Goal: Task Accomplishment & Management: Complete application form

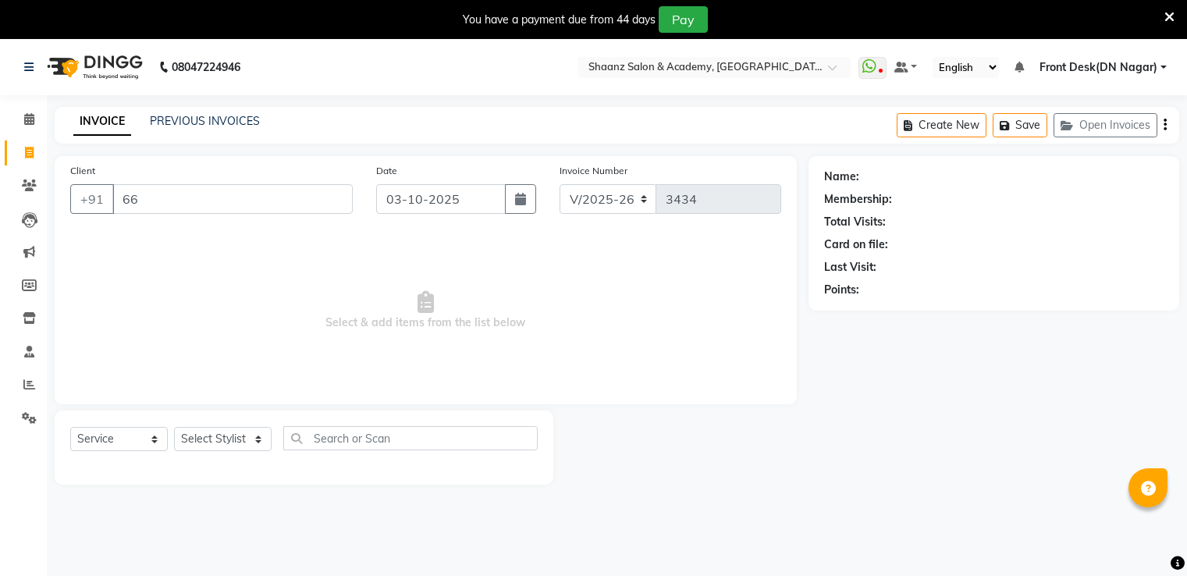
select select "6360"
select select "service"
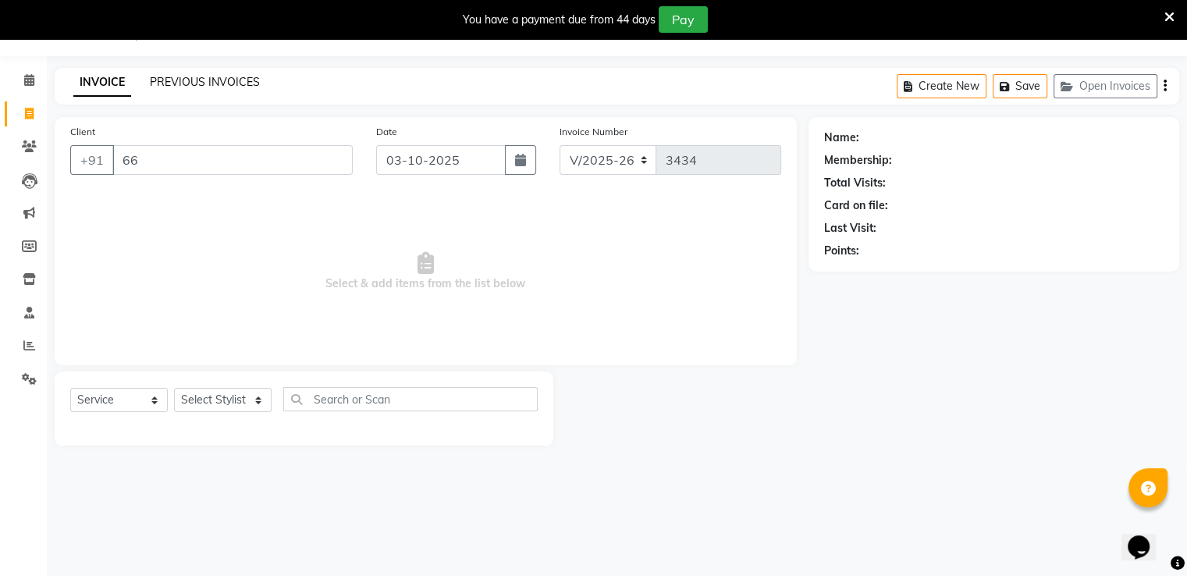
type input "66"
click at [199, 82] on link "PREVIOUS INVOICES" at bounding box center [205, 82] width 110 height 14
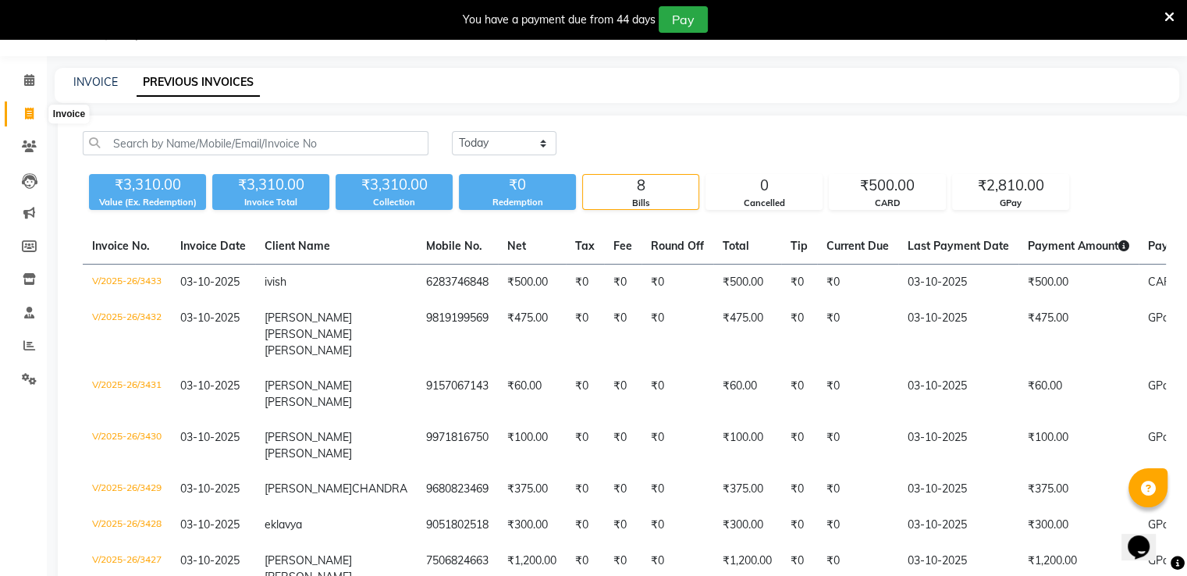
click at [25, 113] on icon at bounding box center [29, 114] width 9 height 12
select select "6360"
select select "service"
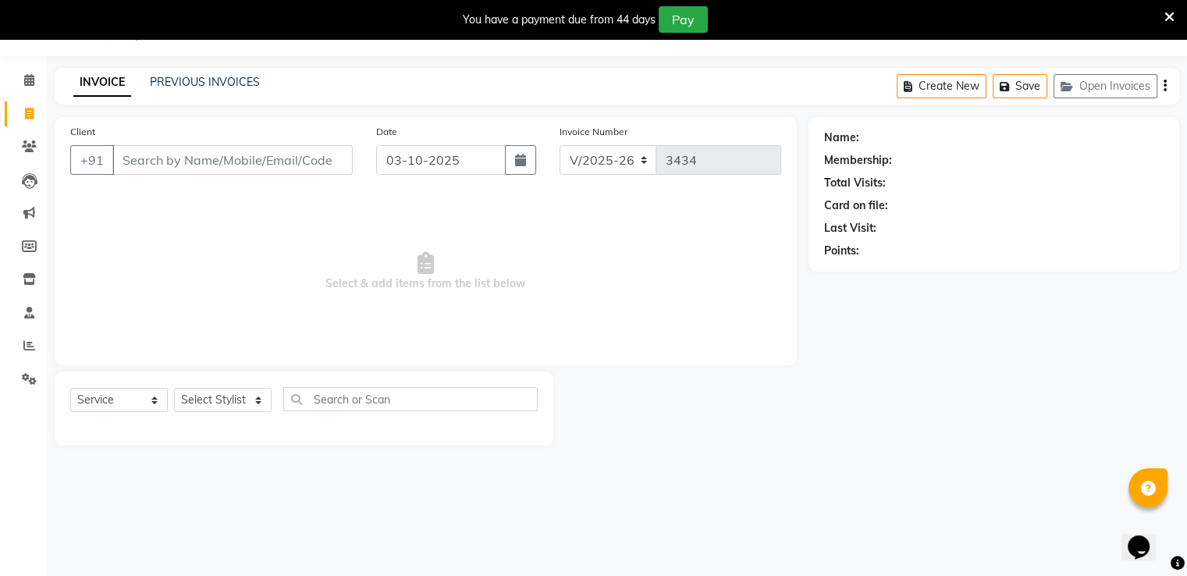
click at [179, 164] on input "Client" at bounding box center [232, 160] width 240 height 30
click at [204, 157] on input "Client" at bounding box center [232, 160] width 240 height 30
click at [236, 79] on link "PREVIOUS INVOICES" at bounding box center [205, 82] width 110 height 14
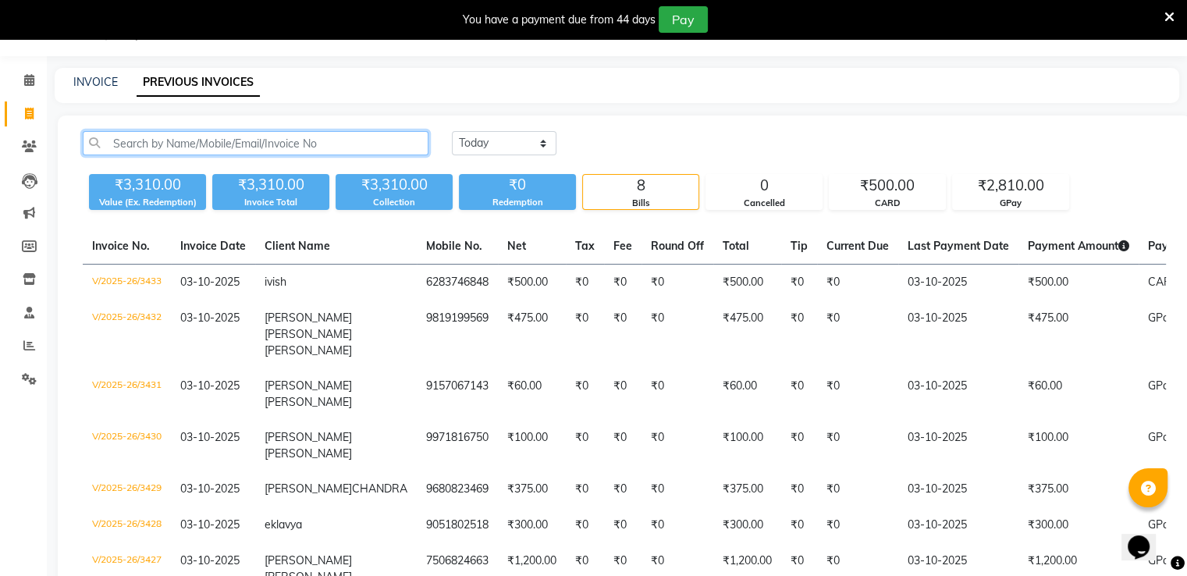
click at [325, 144] on input "text" at bounding box center [256, 143] width 346 height 24
click at [363, 137] on input "text" at bounding box center [256, 143] width 346 height 24
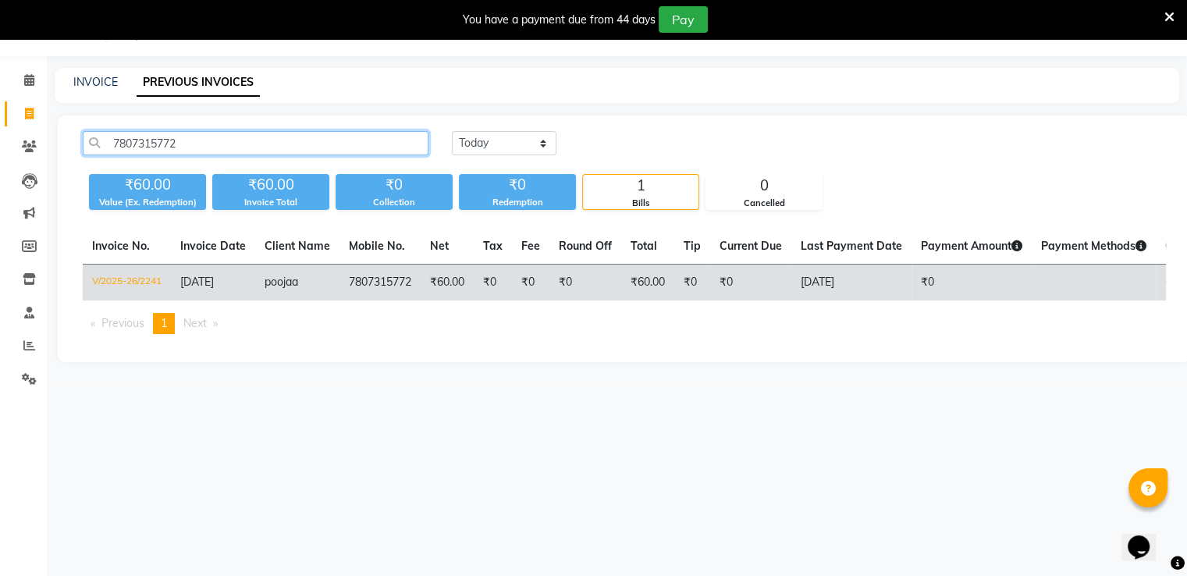
type input "7807315772"
click at [446, 288] on td "₹60.00" at bounding box center [447, 283] width 53 height 37
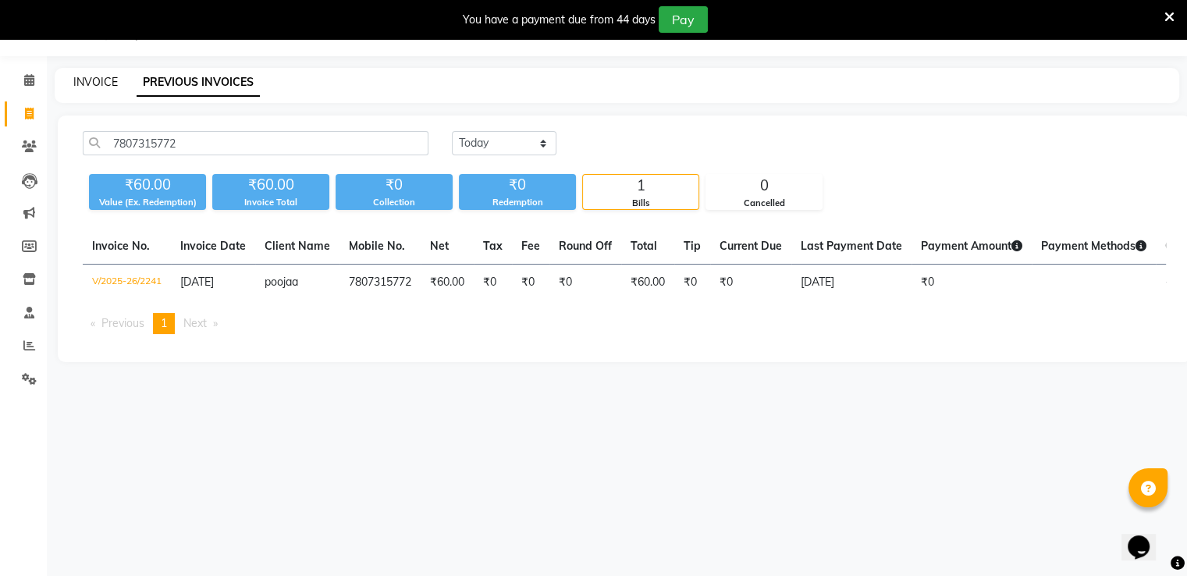
click at [105, 83] on link "INVOICE" at bounding box center [95, 82] width 44 height 14
select select "service"
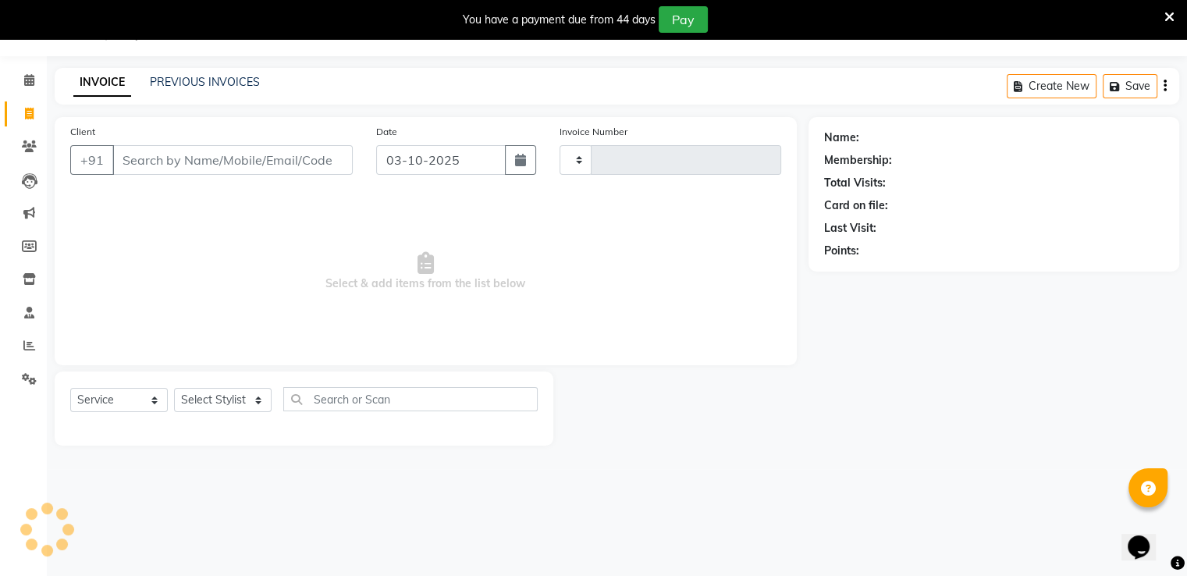
type input "3434"
select select "6360"
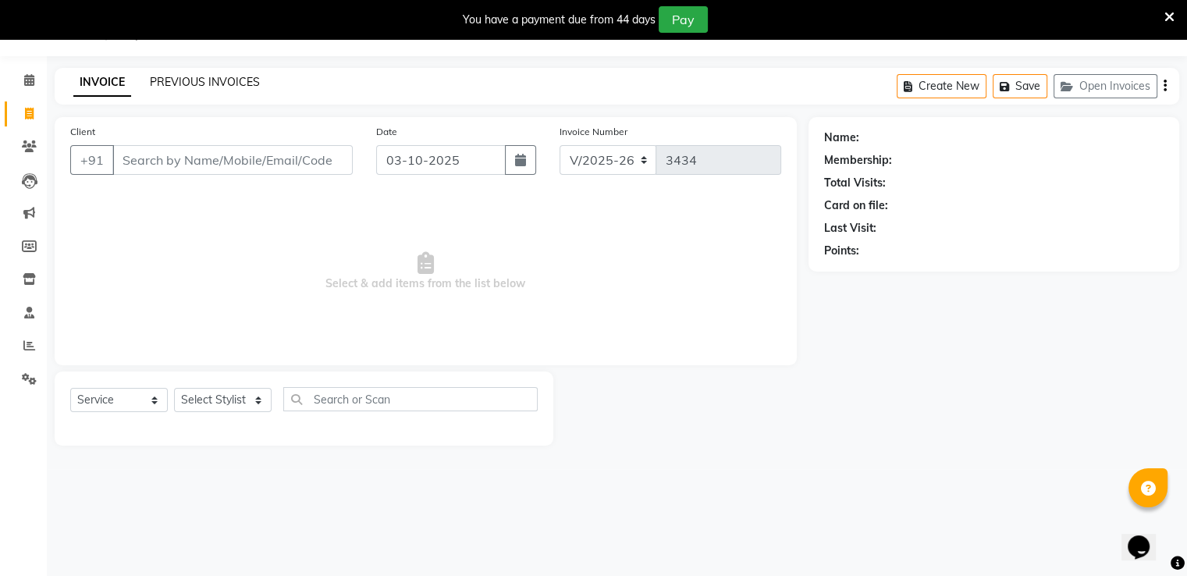
click at [241, 85] on link "PREVIOUS INVOICES" at bounding box center [205, 82] width 110 height 14
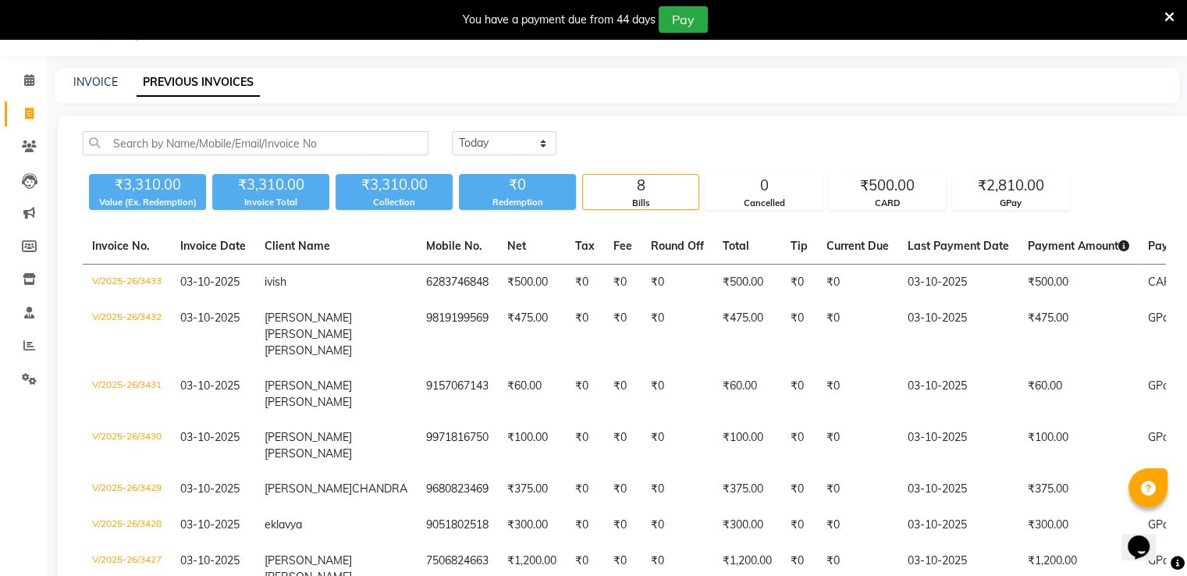
click at [1170, 12] on icon at bounding box center [1169, 17] width 10 height 14
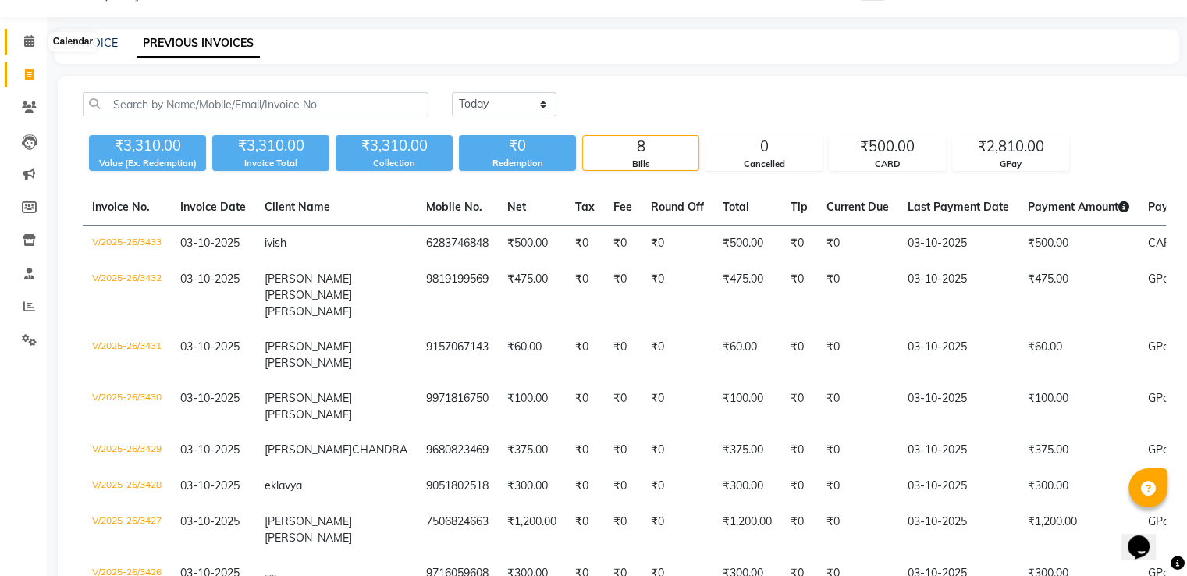
click at [27, 44] on icon at bounding box center [29, 41] width 10 height 12
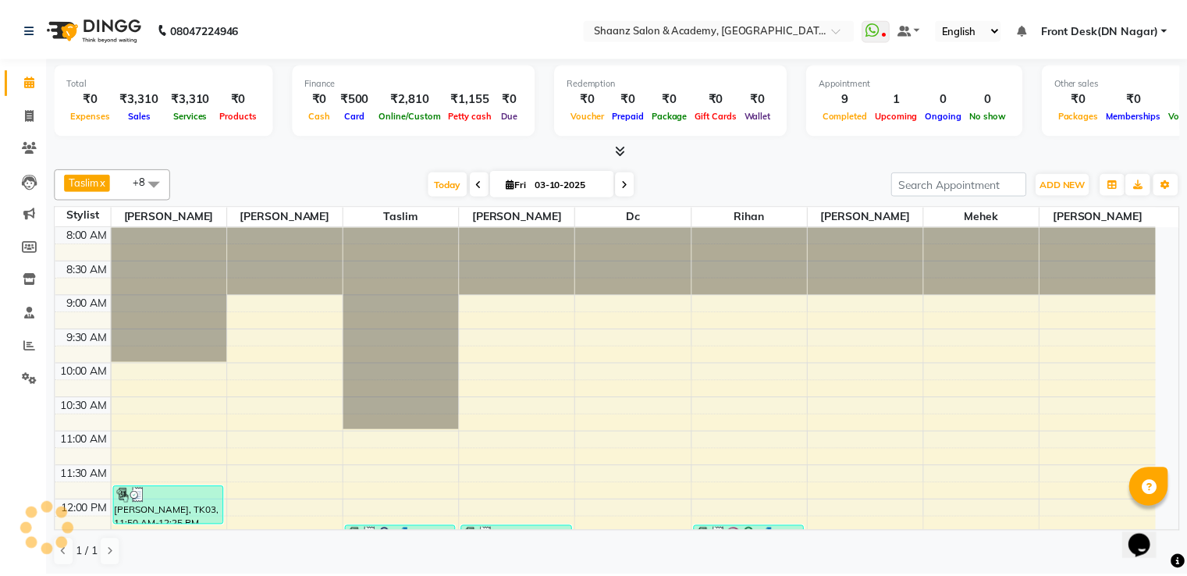
scroll to position [680, 0]
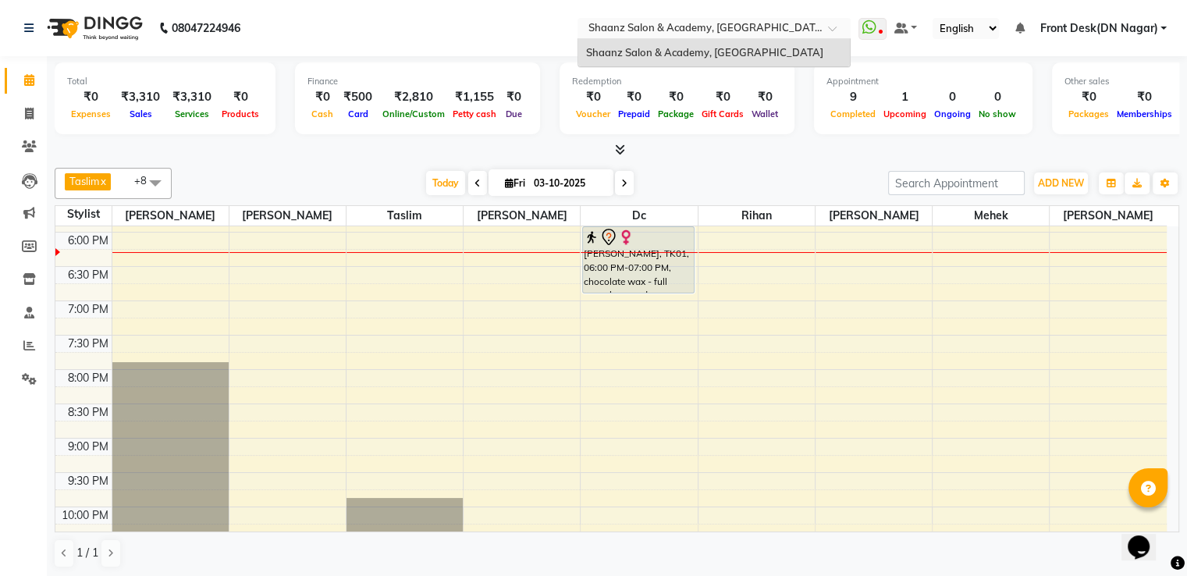
click at [835, 29] on span at bounding box center [838, 33] width 20 height 16
click at [203, 136] on div "Total ₹0 Expenses ₹3,310 Sales ₹3,310 Services ₹0 Products Finance ₹0 Cash ₹500…" at bounding box center [617, 100] width 1124 height 76
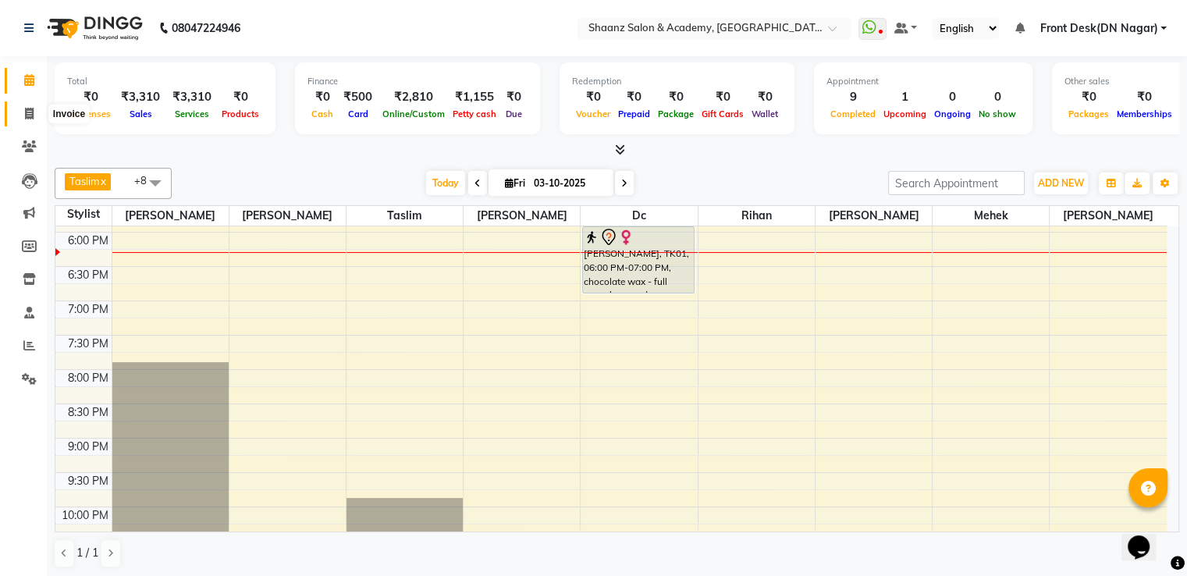
click at [27, 119] on span at bounding box center [29, 114] width 27 height 18
select select "6360"
select select "service"
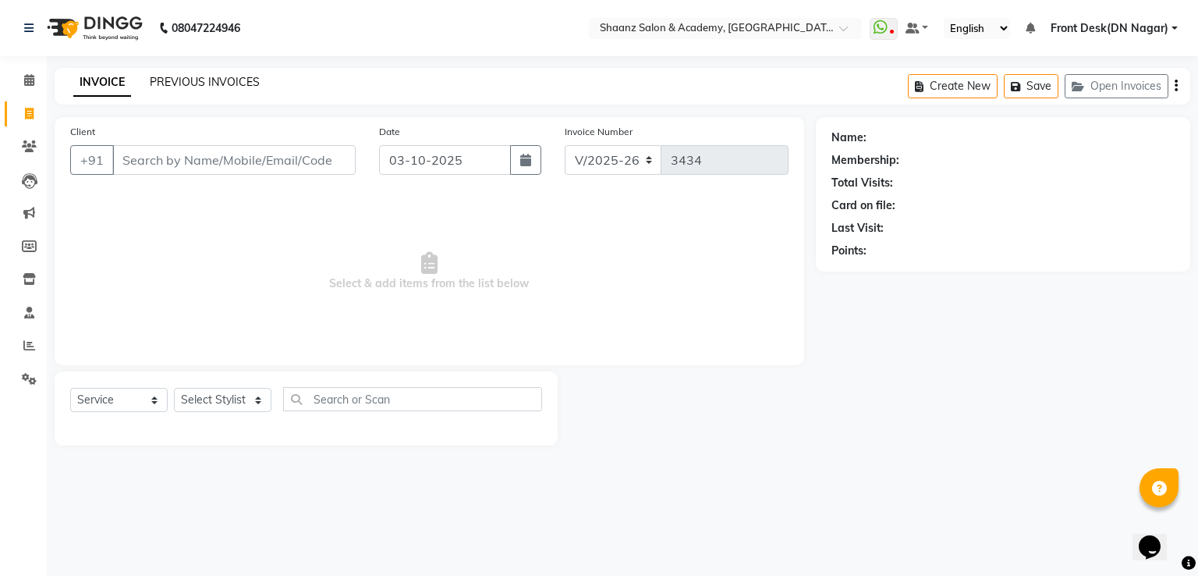
click at [227, 82] on link "PREVIOUS INVOICES" at bounding box center [205, 82] width 110 height 14
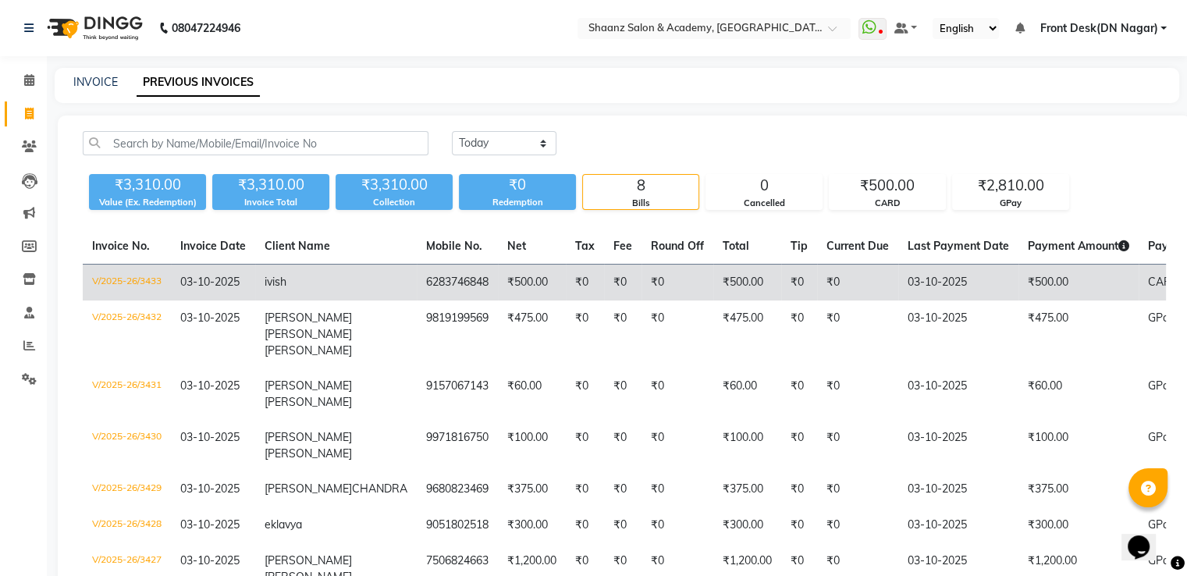
click at [231, 276] on span "03-10-2025" at bounding box center [209, 282] width 59 height 14
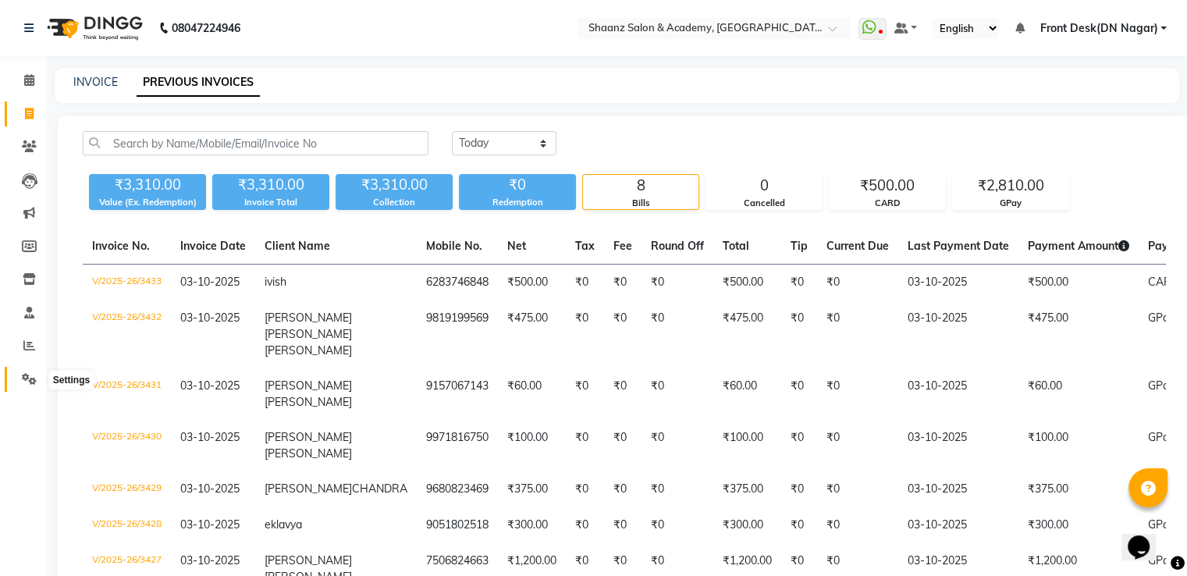
click at [25, 385] on icon at bounding box center [29, 379] width 15 height 12
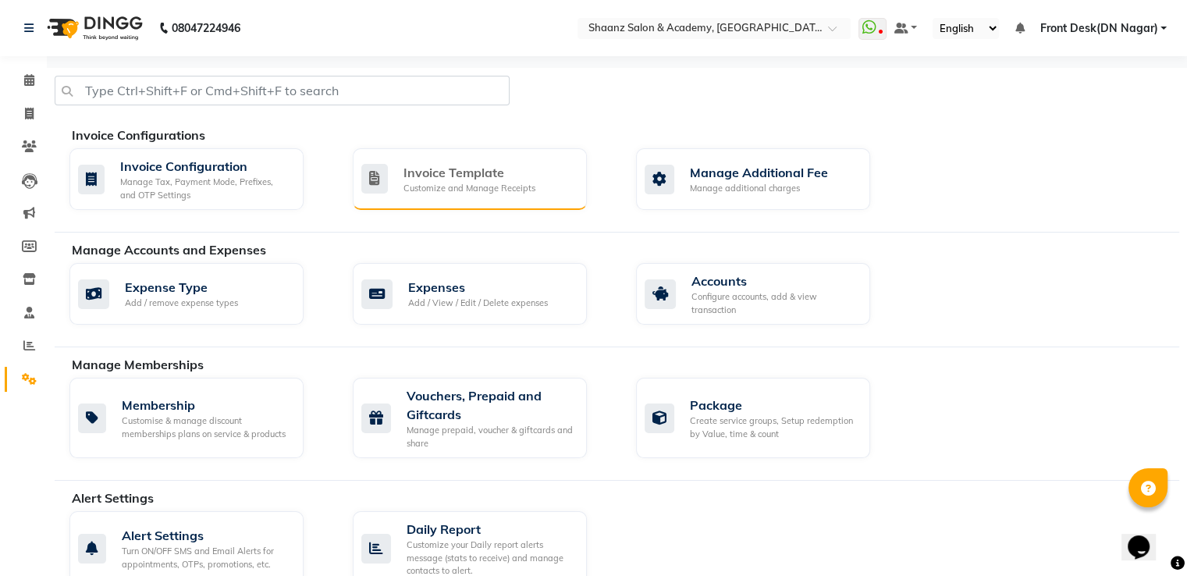
click at [481, 180] on div "Invoice Template" at bounding box center [469, 172] width 132 height 19
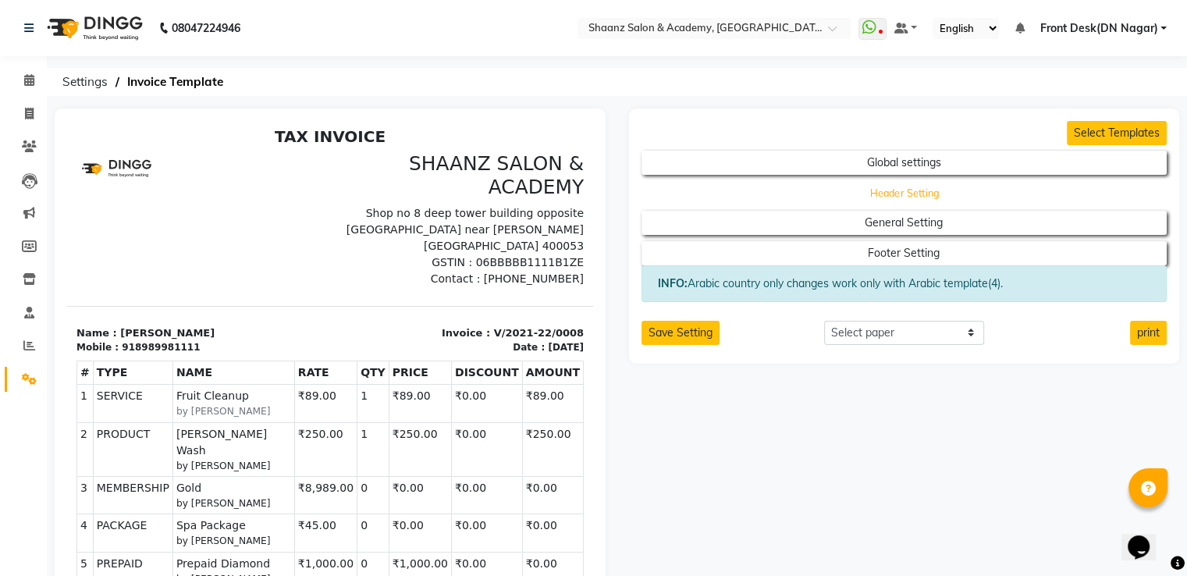
click at [886, 192] on button "Header Setting" at bounding box center [903, 193] width 473 height 22
select select "end"
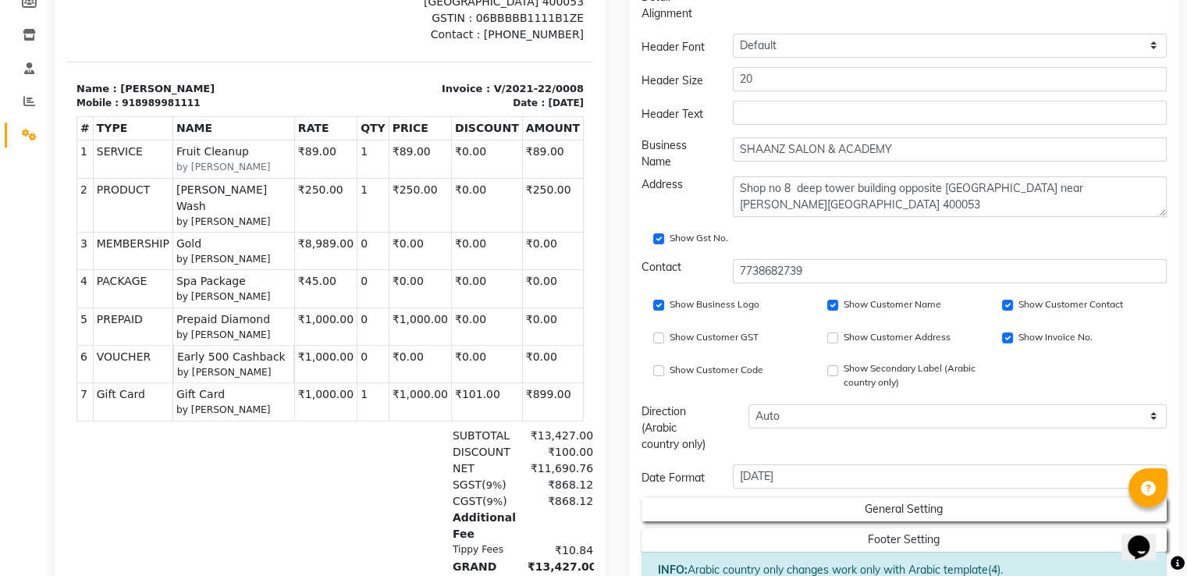
scroll to position [250, 0]
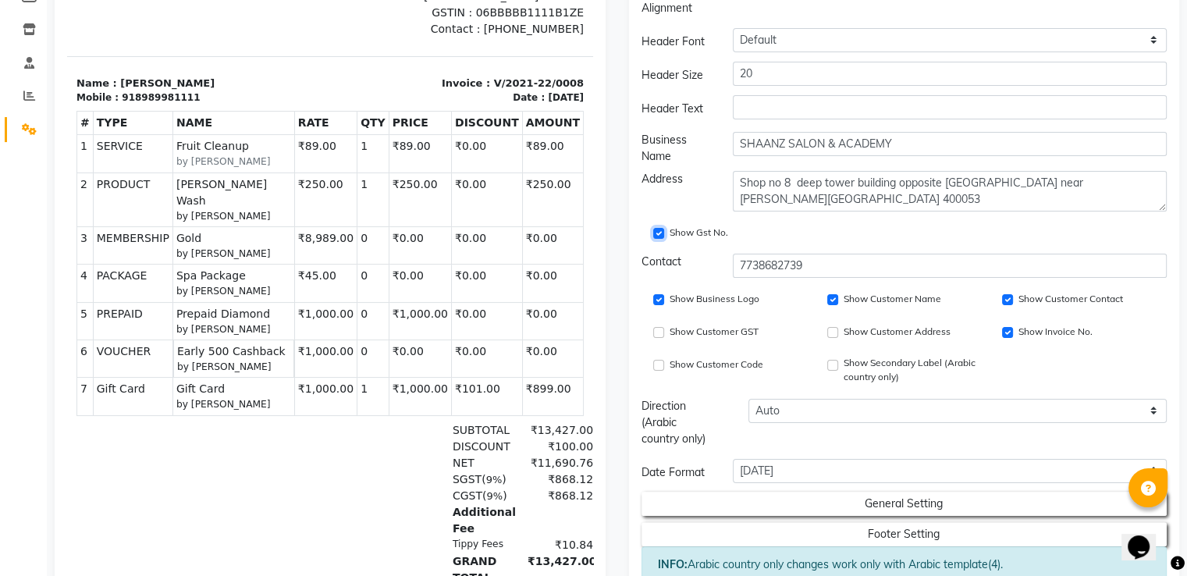
click at [659, 231] on input "Show Gst No." at bounding box center [658, 233] width 11 height 11
checkbox input "false"
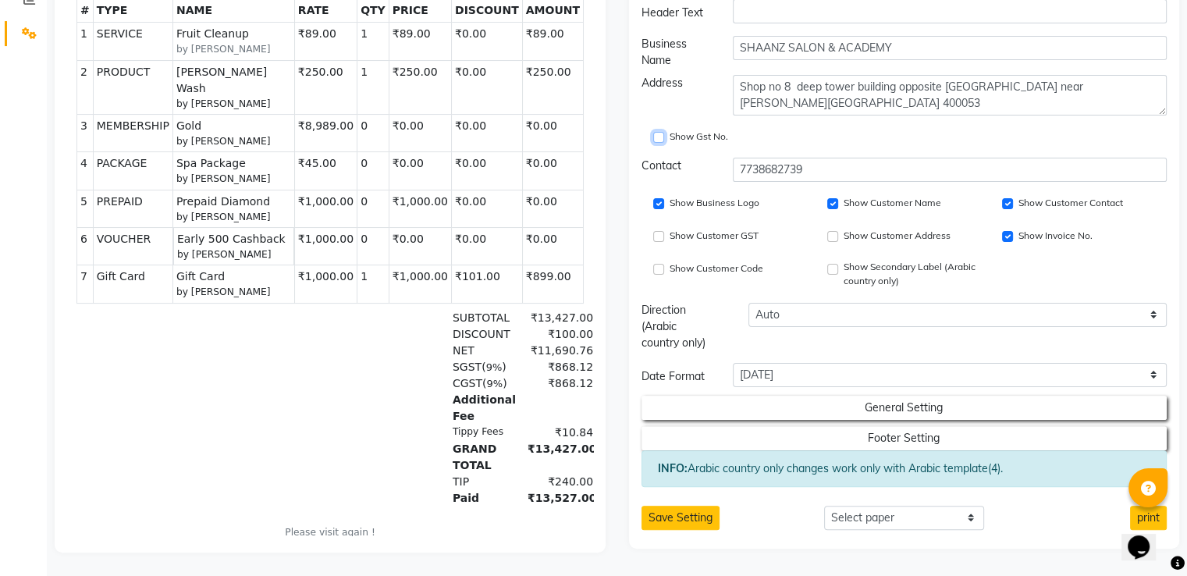
scroll to position [357, 0]
click at [671, 506] on button "Save Setting" at bounding box center [680, 518] width 78 height 24
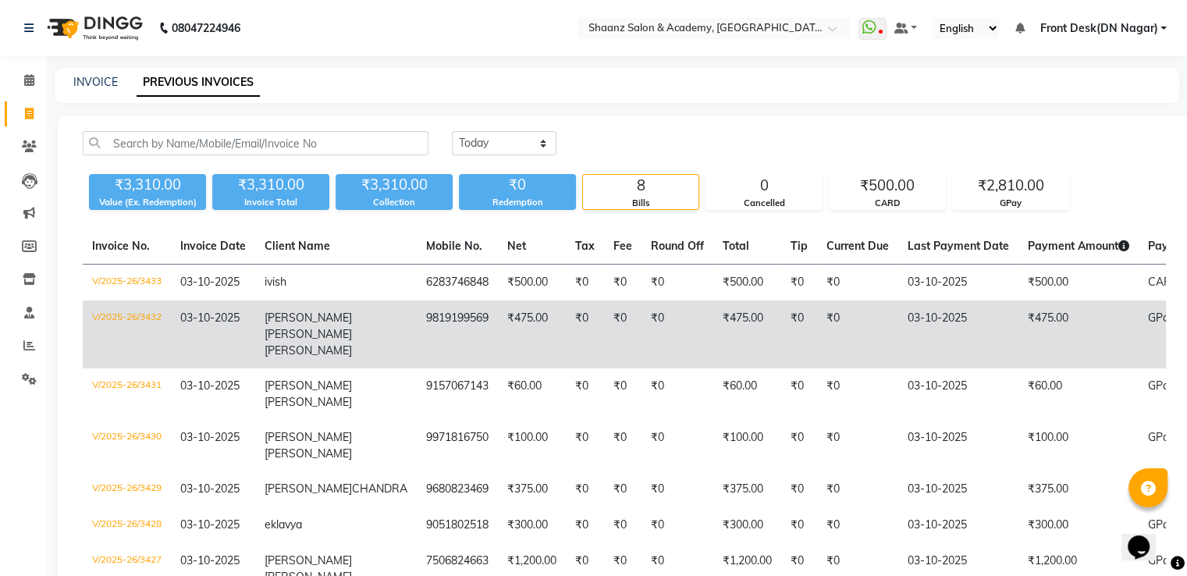
click at [417, 331] on td "9819199569" at bounding box center [457, 334] width 81 height 68
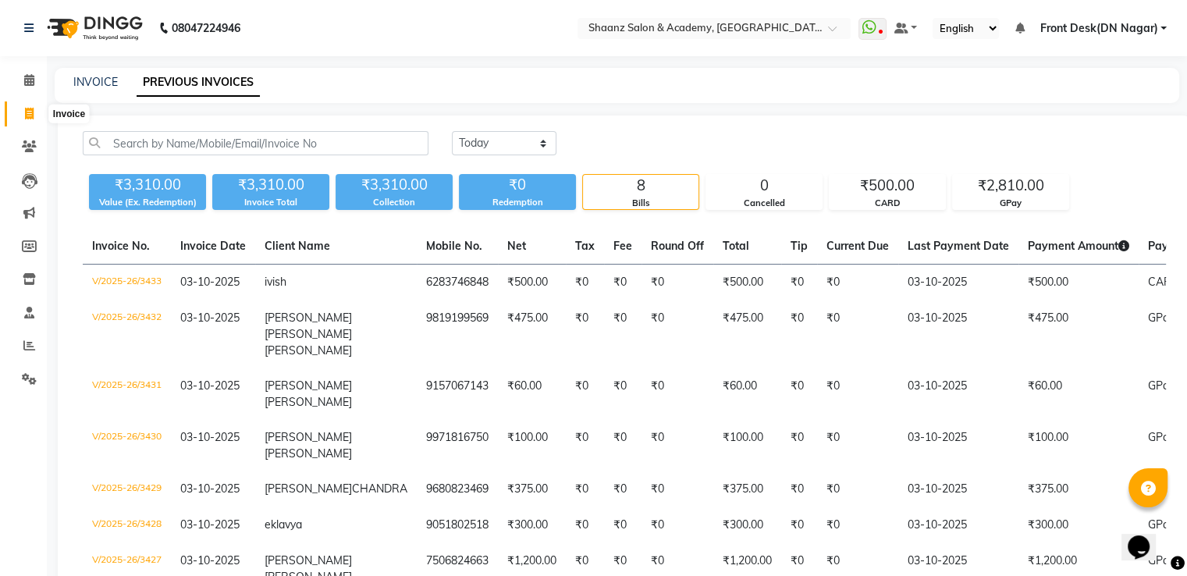
click at [27, 111] on icon at bounding box center [29, 114] width 9 height 12
select select "service"
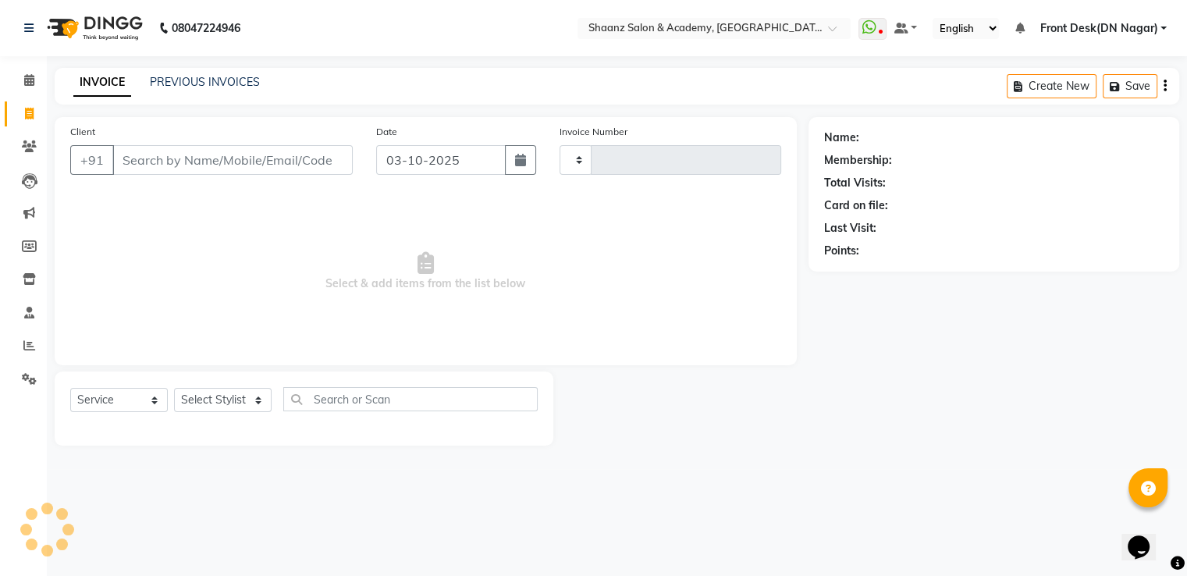
type input "3434"
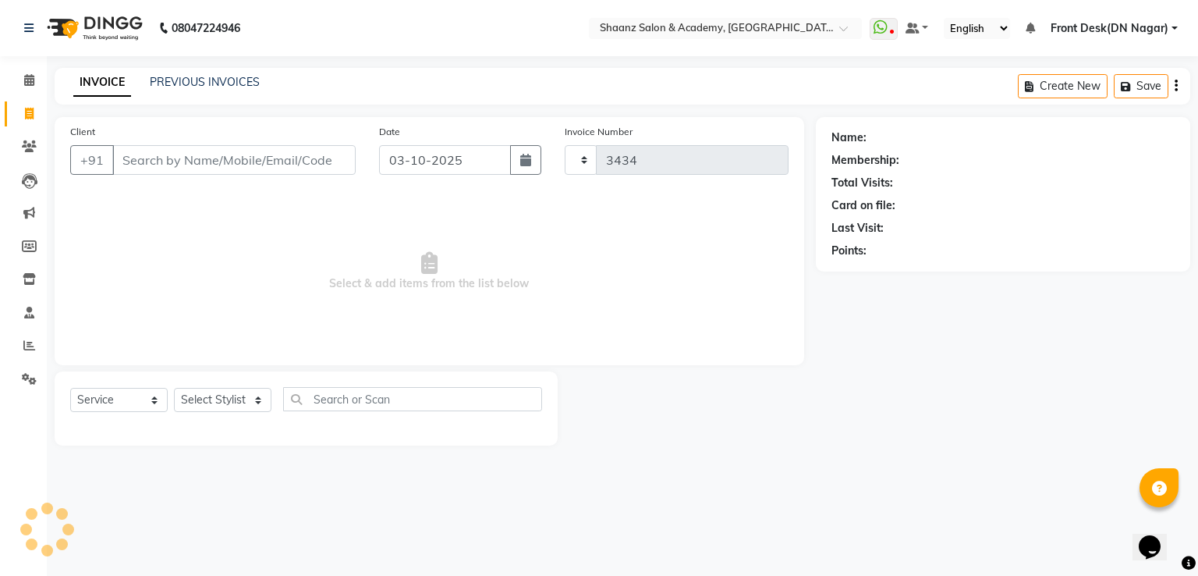
select select "6360"
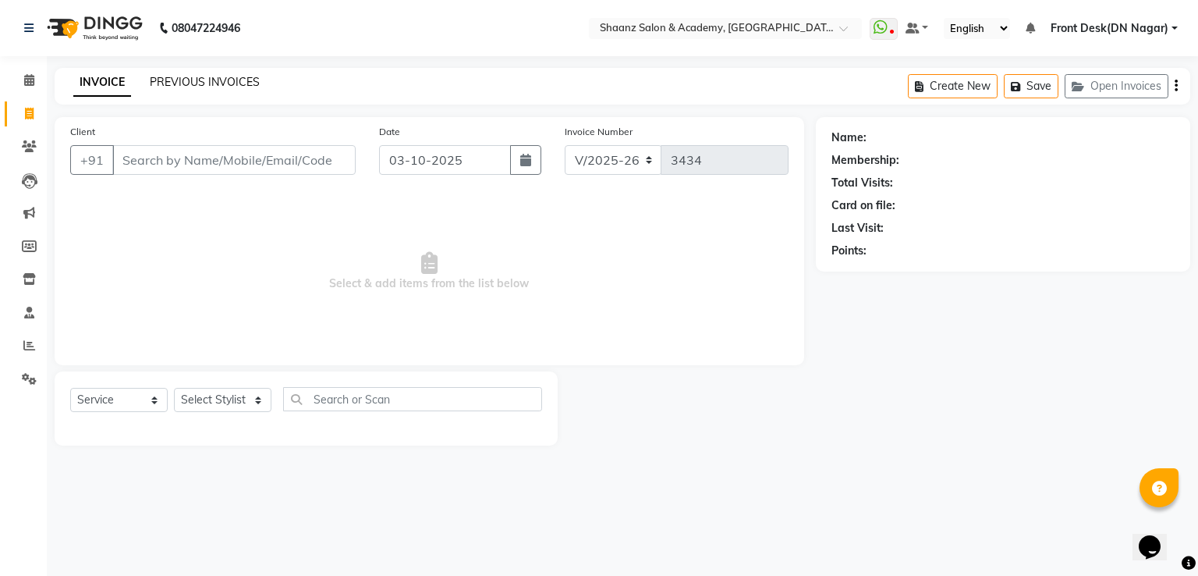
click at [186, 80] on link "PREVIOUS INVOICES" at bounding box center [205, 82] width 110 height 14
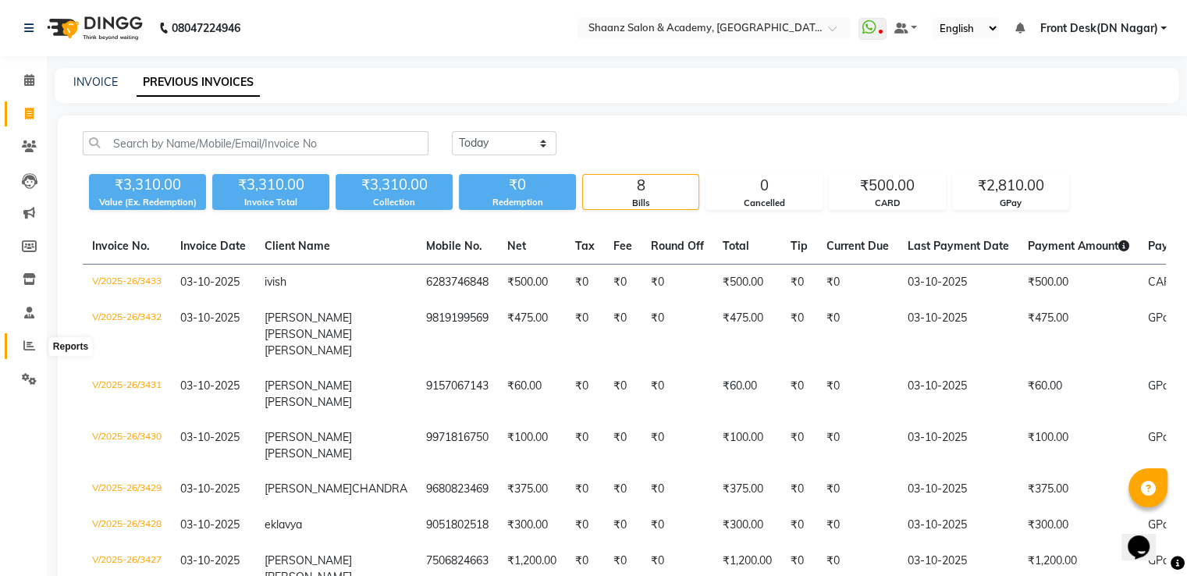
click at [28, 350] on icon at bounding box center [29, 345] width 12 height 12
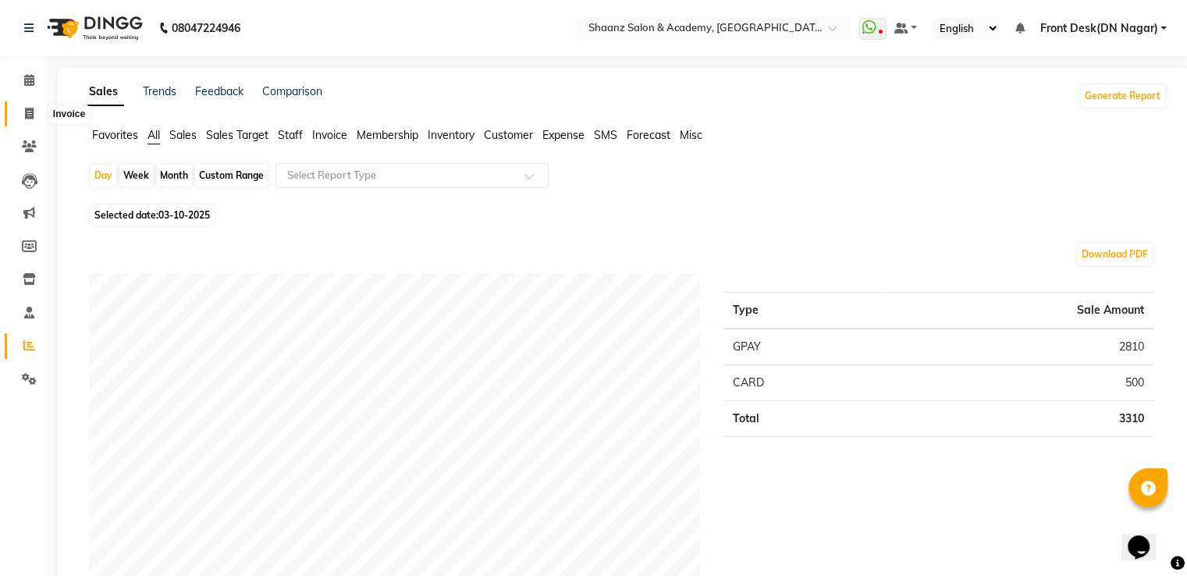
click at [30, 108] on icon at bounding box center [29, 114] width 9 height 12
select select "service"
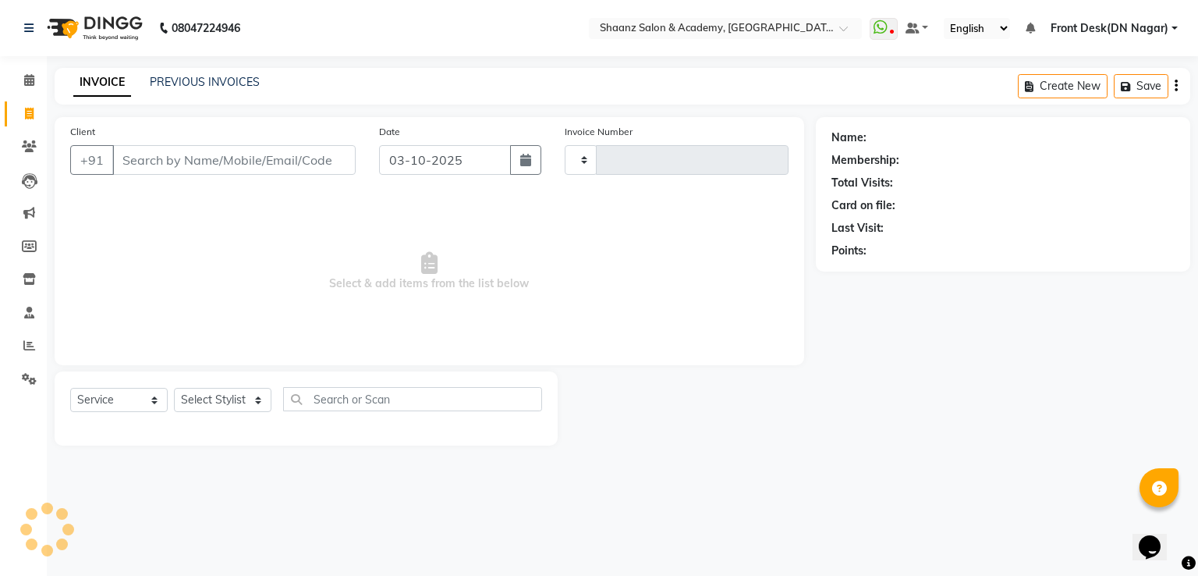
type input "3434"
select select "6360"
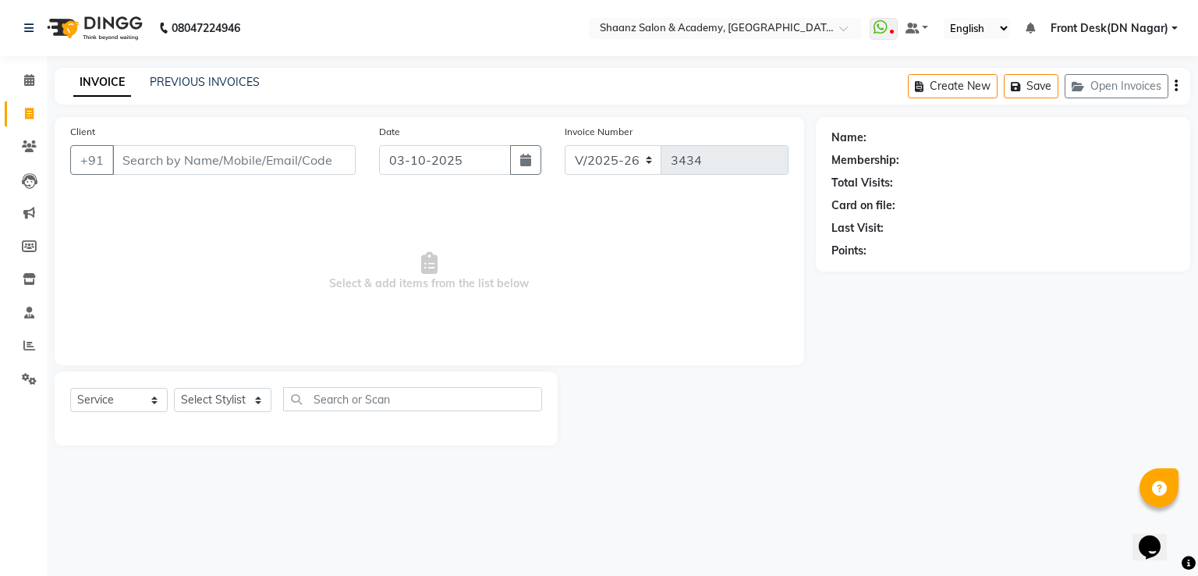
click at [225, 153] on input "Client" at bounding box center [233, 160] width 243 height 30
type input "9322757711"
click at [318, 172] on button "Add Client" at bounding box center [315, 160] width 80 height 30
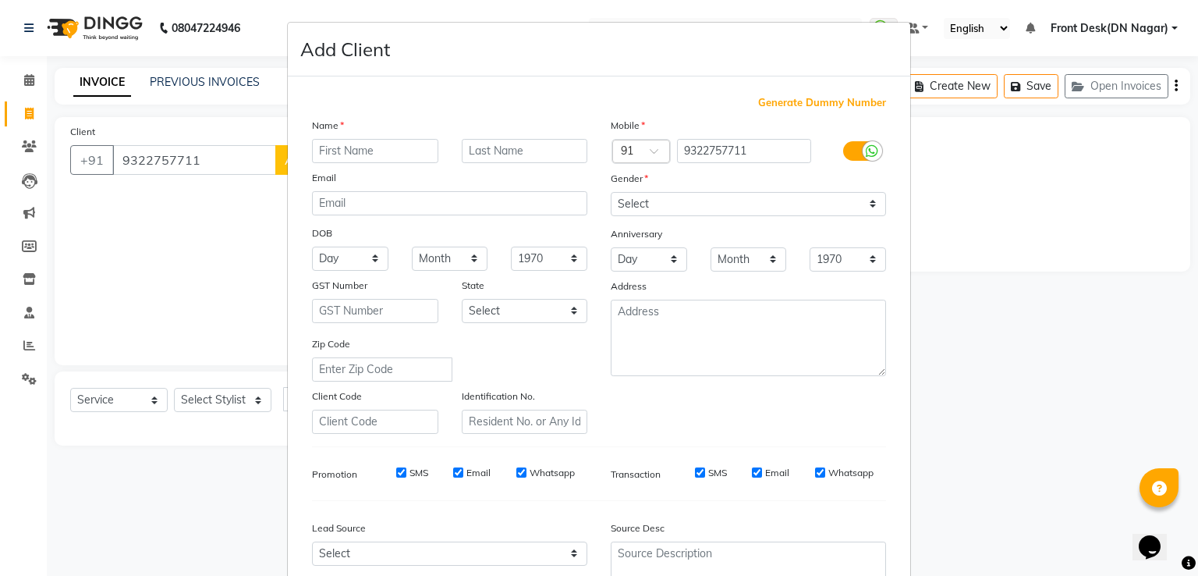
click at [380, 146] on input "text" at bounding box center [375, 151] width 126 height 24
type input "[PERSON_NAME]"
click at [499, 147] on input "text" at bounding box center [525, 151] width 126 height 24
type input "[PERSON_NAME]"
click at [865, 204] on select "Select [DEMOGRAPHIC_DATA] [DEMOGRAPHIC_DATA] Other Prefer Not To Say" at bounding box center [748, 204] width 275 height 24
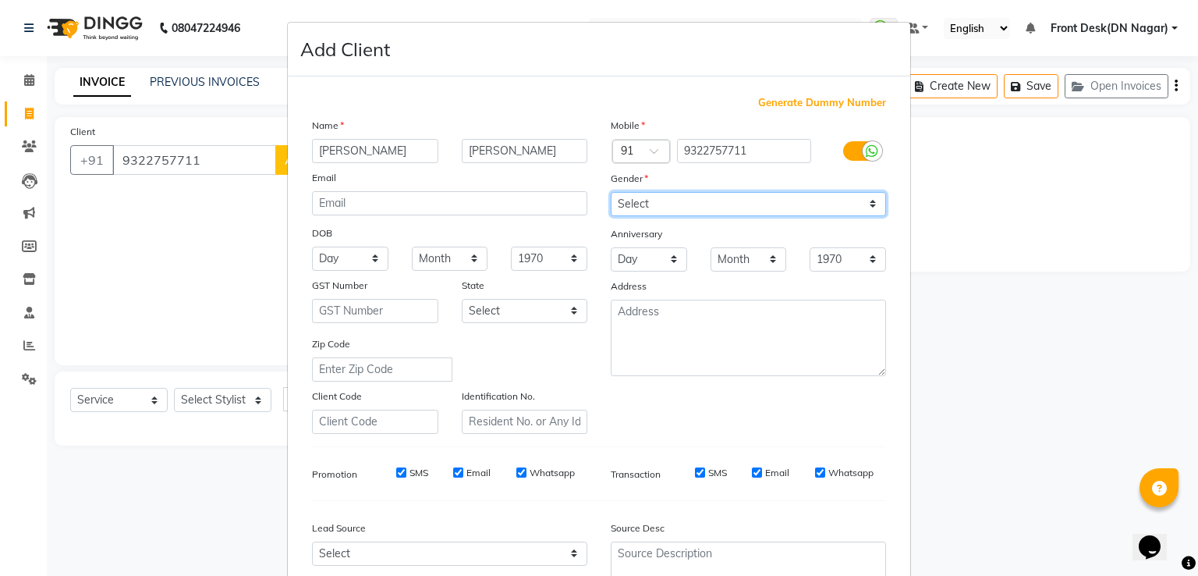
select select "[DEMOGRAPHIC_DATA]"
click at [611, 193] on select "Select [DEMOGRAPHIC_DATA] [DEMOGRAPHIC_DATA] Other Prefer Not To Say" at bounding box center [748, 204] width 275 height 24
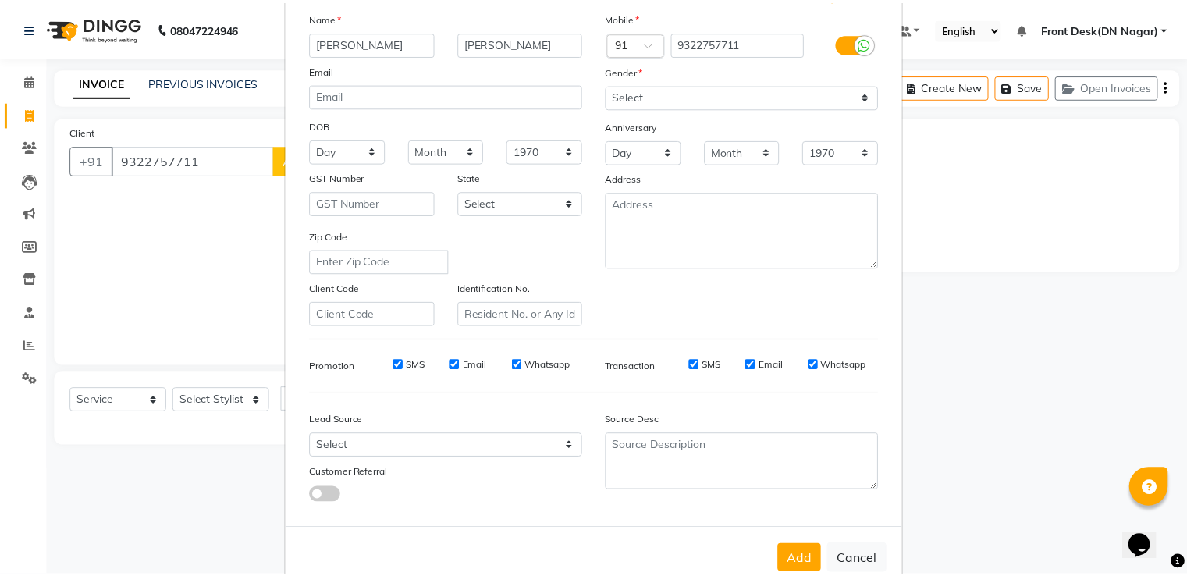
scroll to position [152, 0]
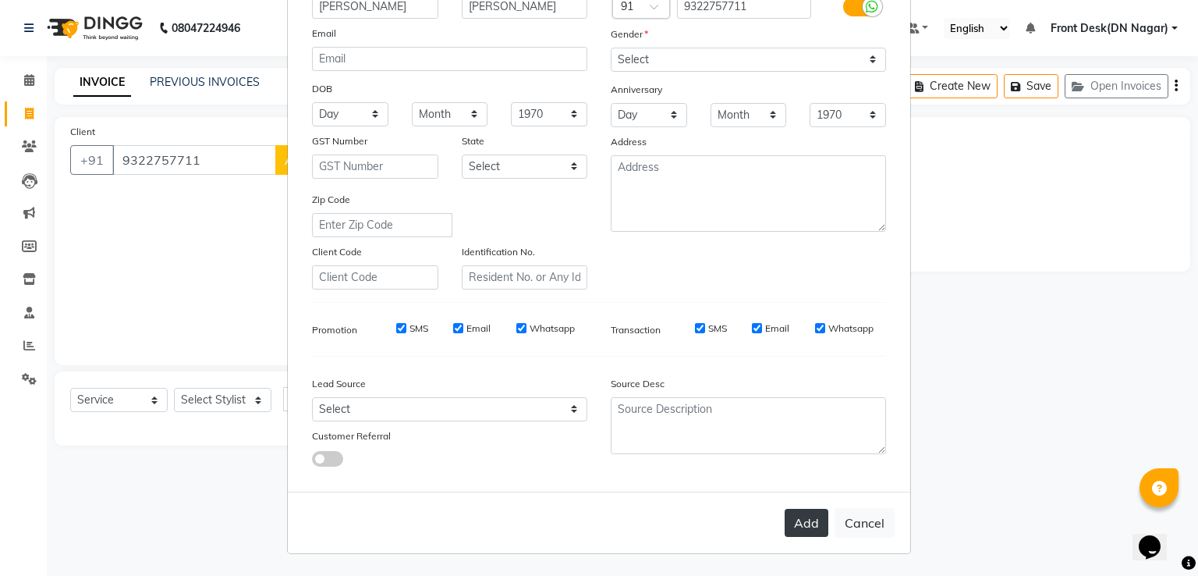
click at [805, 520] on button "Add" at bounding box center [807, 523] width 44 height 28
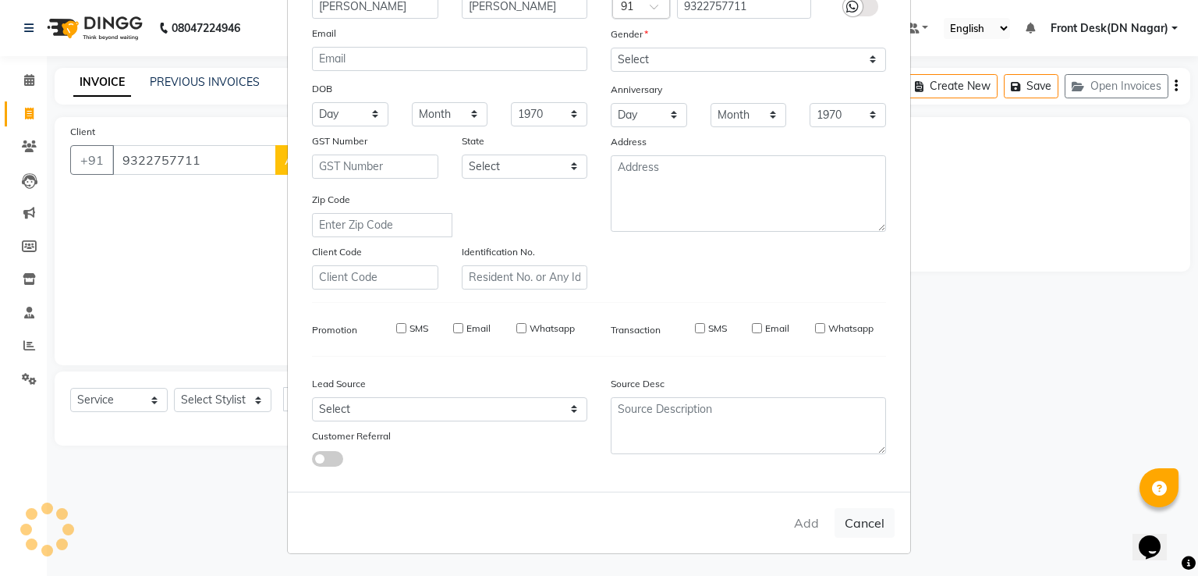
select select
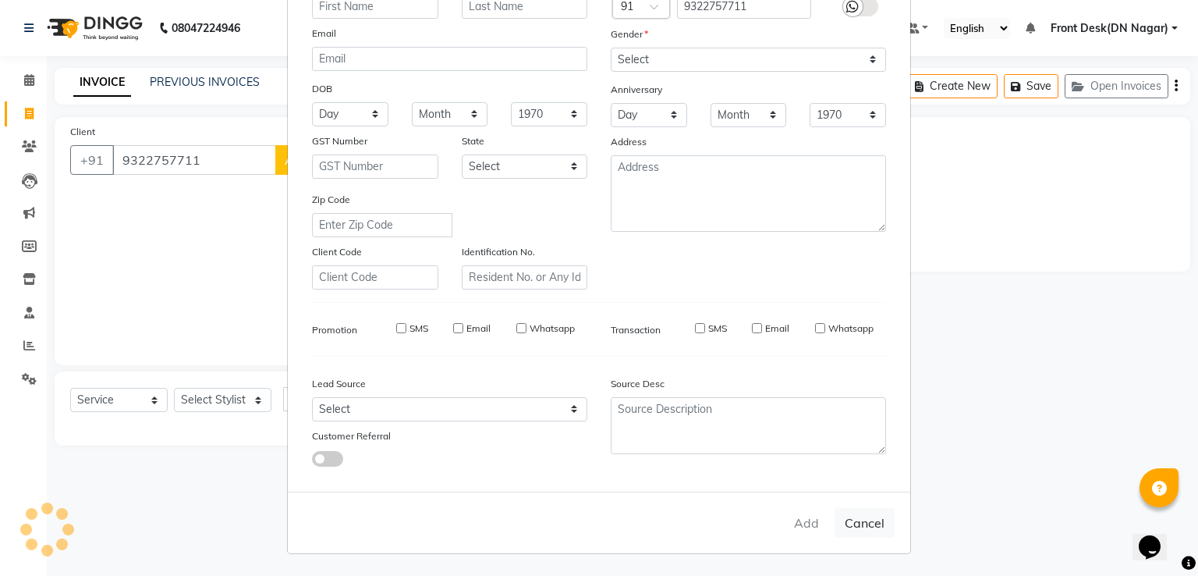
select select
checkbox input "false"
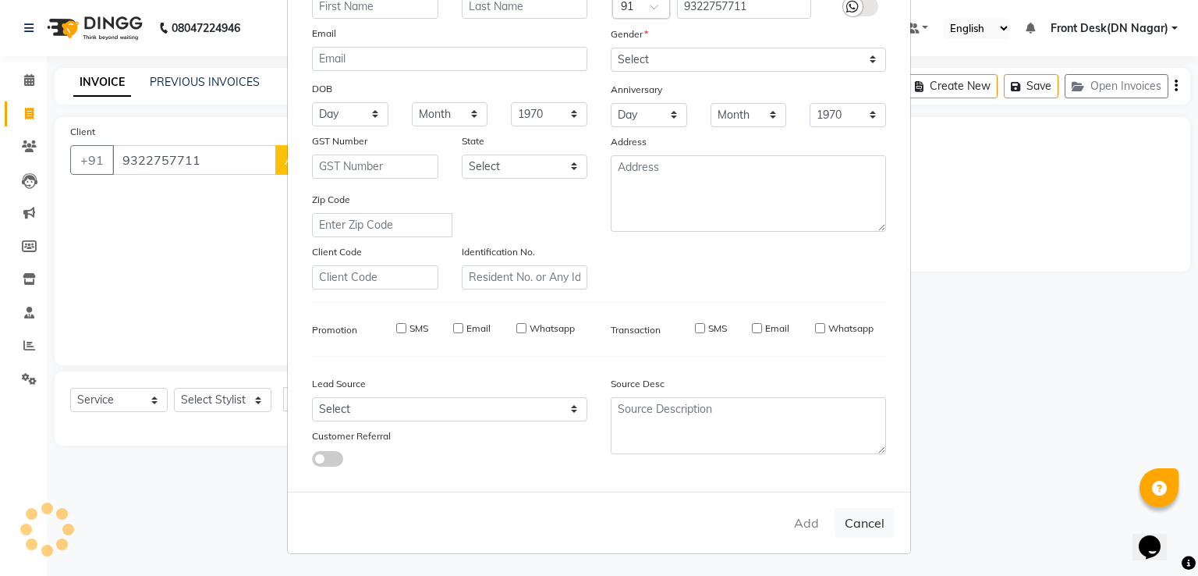
checkbox input "false"
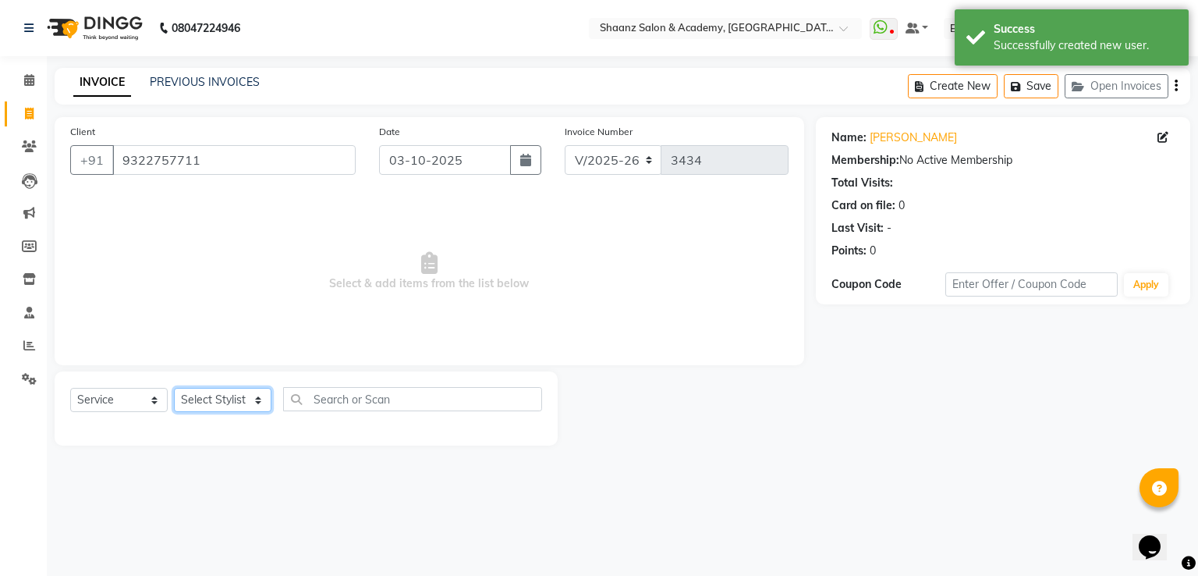
click at [263, 402] on select "Select Stylist [PERSON_NAME] [PERSON_NAME] dc Front Desk(DN Nagar) mehek MUSKAN…" at bounding box center [223, 400] width 98 height 24
select select "84400"
click at [174, 389] on select "Select Stylist [PERSON_NAME] [PERSON_NAME] dc Front Desk(DN Nagar) mehek MUSKAN…" at bounding box center [223, 400] width 98 height 24
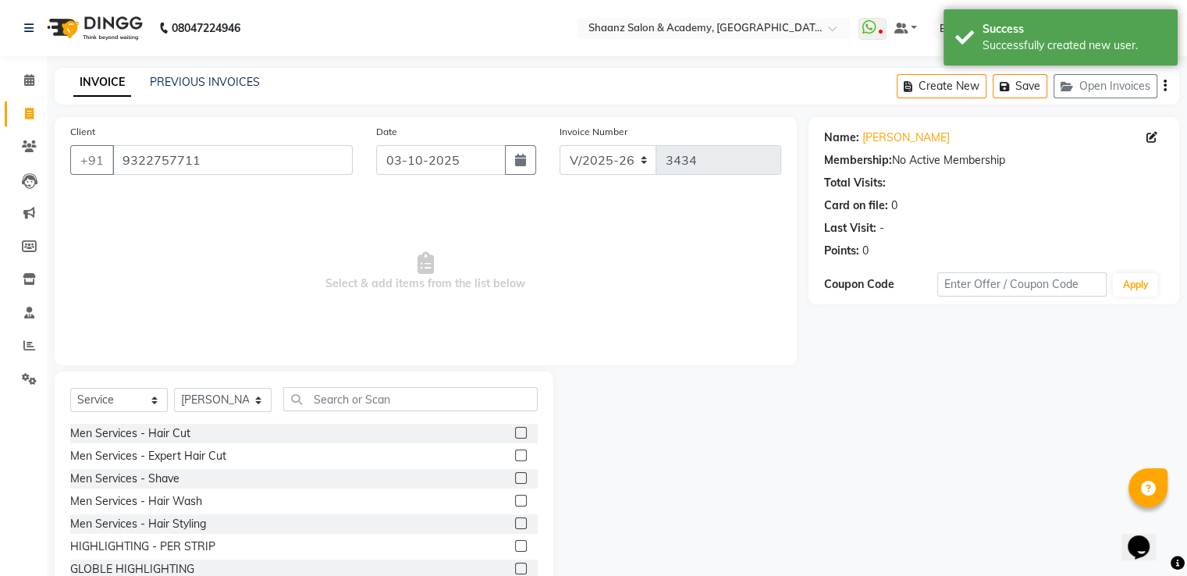
click at [515, 431] on label at bounding box center [521, 433] width 12 height 12
click at [515, 431] on input "checkbox" at bounding box center [520, 433] width 10 height 10
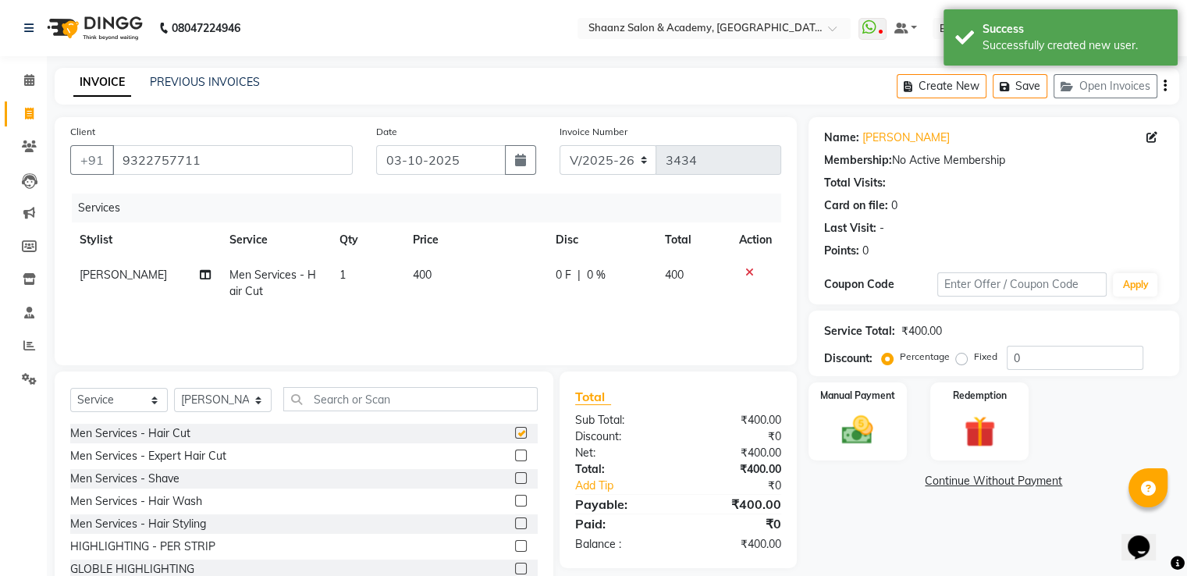
checkbox input "false"
click at [612, 279] on div "0 F | 0 %" at bounding box center [601, 275] width 91 height 16
select select "84400"
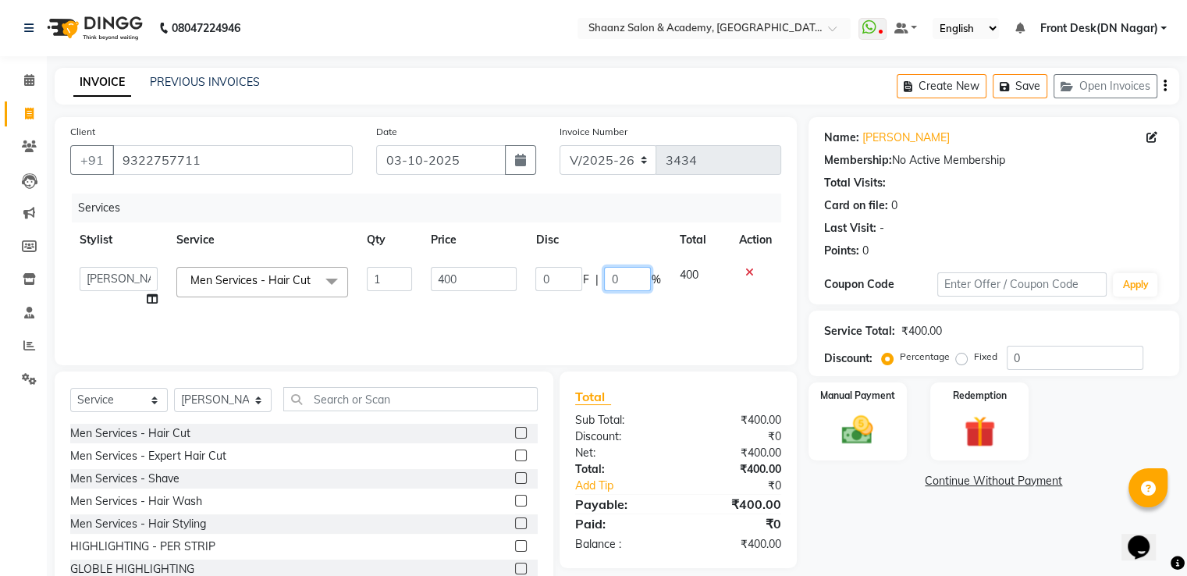
click at [648, 283] on input "0" at bounding box center [627, 279] width 47 height 24
type input "050"
click at [850, 428] on img at bounding box center [857, 430] width 52 height 37
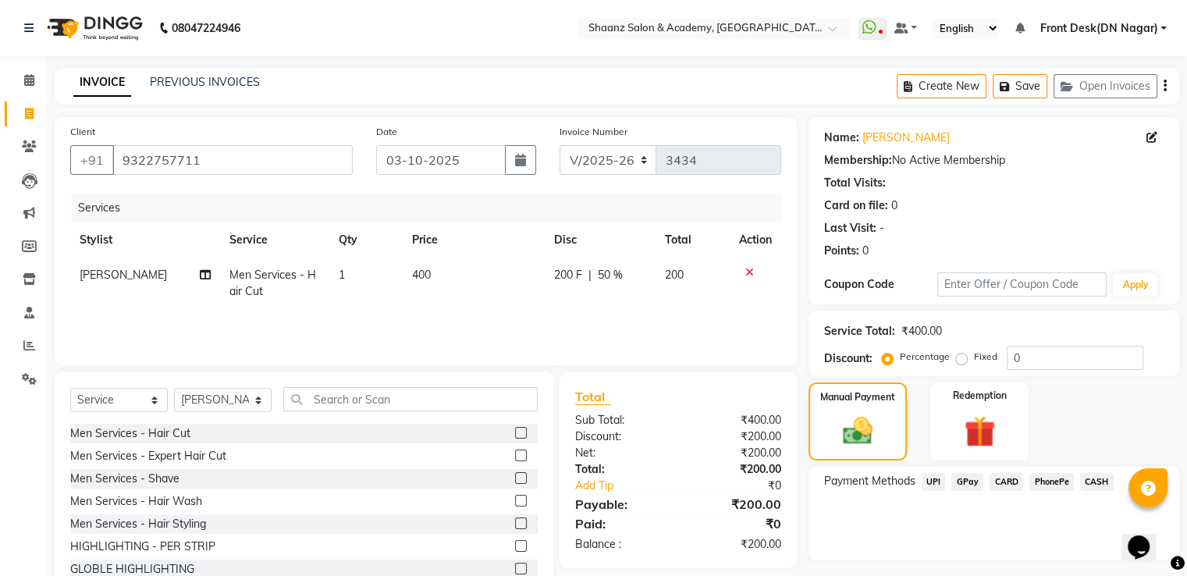
click at [968, 488] on span "GPay" at bounding box center [967, 482] width 32 height 18
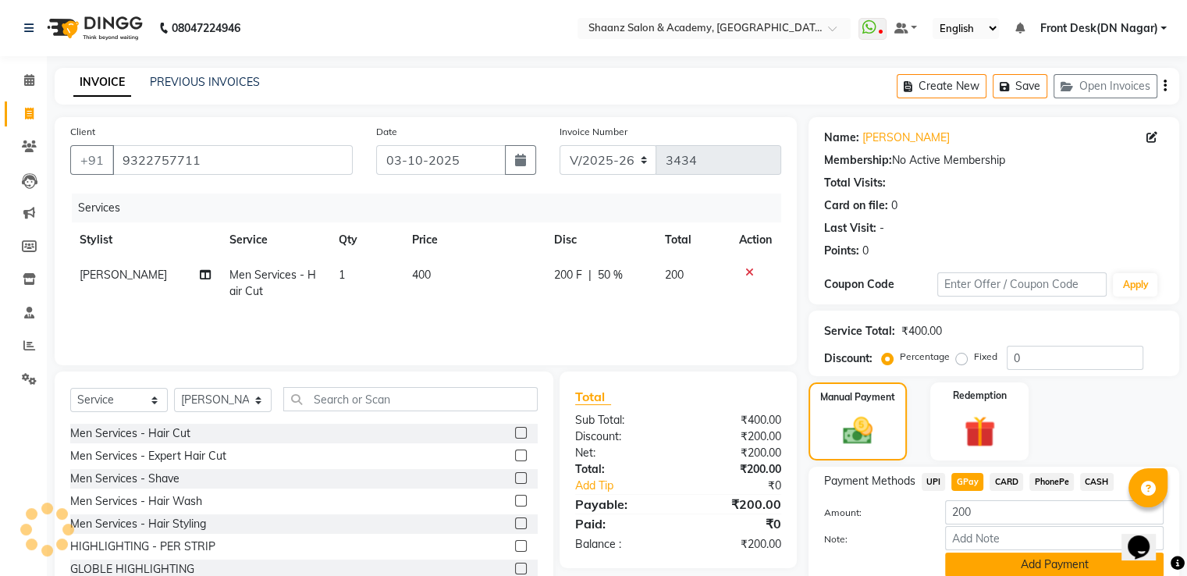
click at [1000, 565] on button "Add Payment" at bounding box center [1054, 564] width 218 height 24
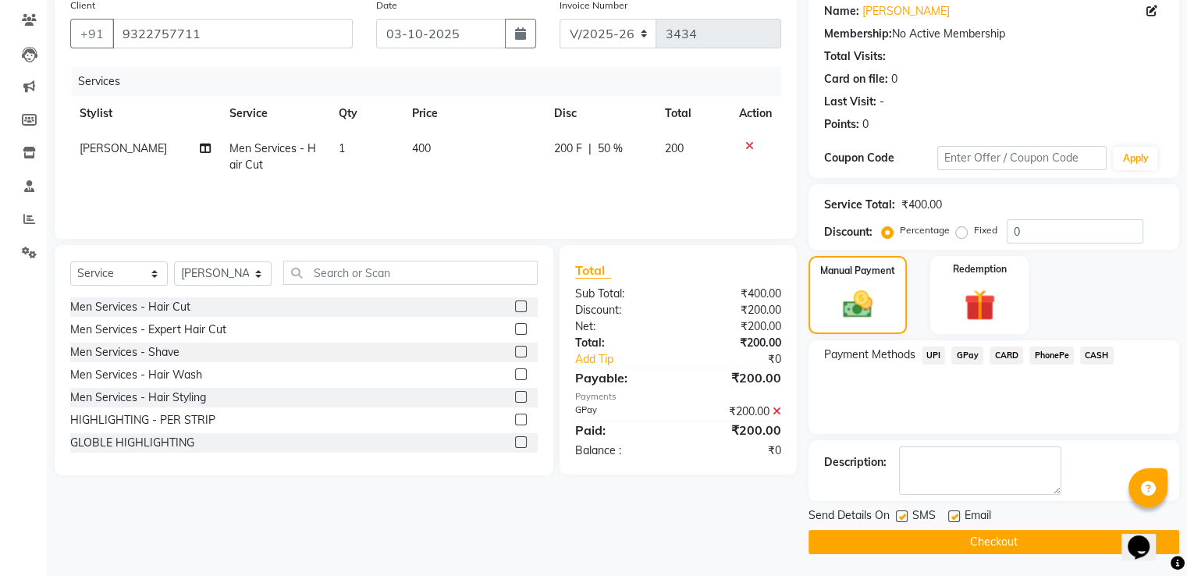
scroll to position [127, 0]
click at [904, 510] on label at bounding box center [902, 516] width 12 height 12
click at [904, 511] on input "checkbox" at bounding box center [901, 516] width 10 height 10
checkbox input "false"
click at [893, 534] on button "Checkout" at bounding box center [993, 541] width 371 height 24
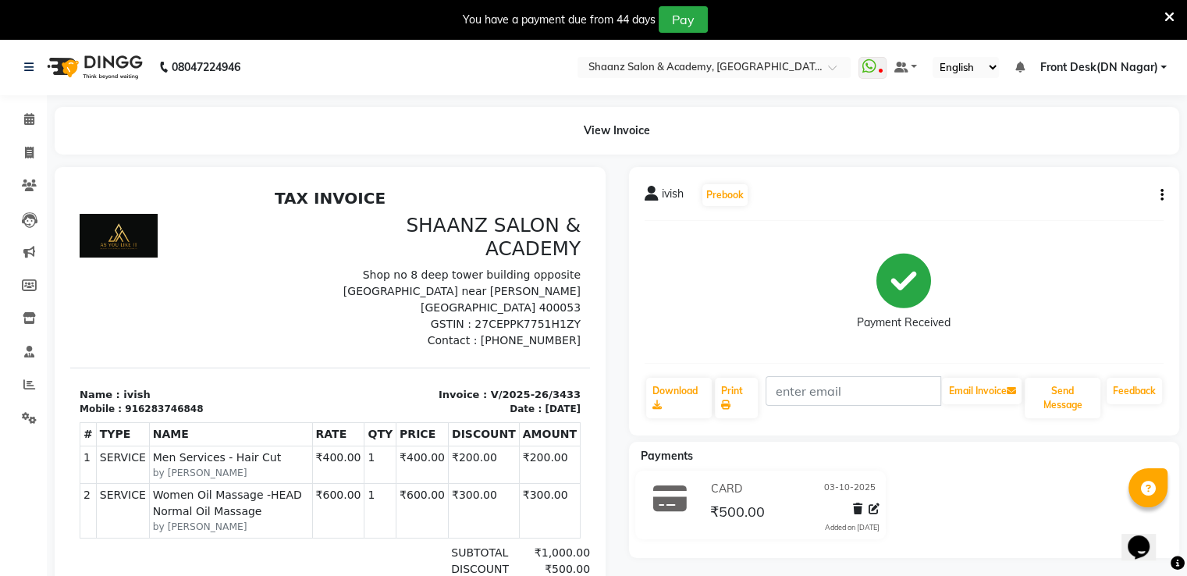
drag, startPoint x: 452, startPoint y: 316, endPoint x: 167, endPoint y: 260, distance: 290.3
click at [167, 260] on div "SHAANZ SALON & ACADEMY Shop no 8 deep tower building opposite [GEOGRAPHIC_DATA]…" at bounding box center [330, 281] width 520 height 135
click at [26, 416] on icon at bounding box center [29, 418] width 15 height 12
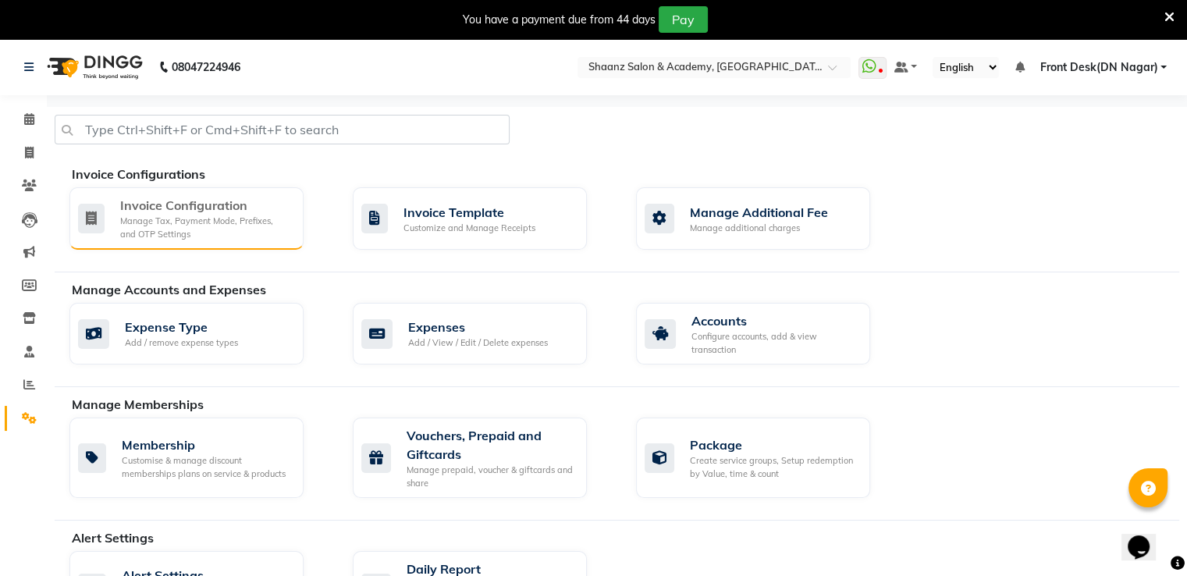
click at [181, 210] on div "Invoice Configuration" at bounding box center [205, 205] width 171 height 19
